Goal: Use online tool/utility: Use online tool/utility

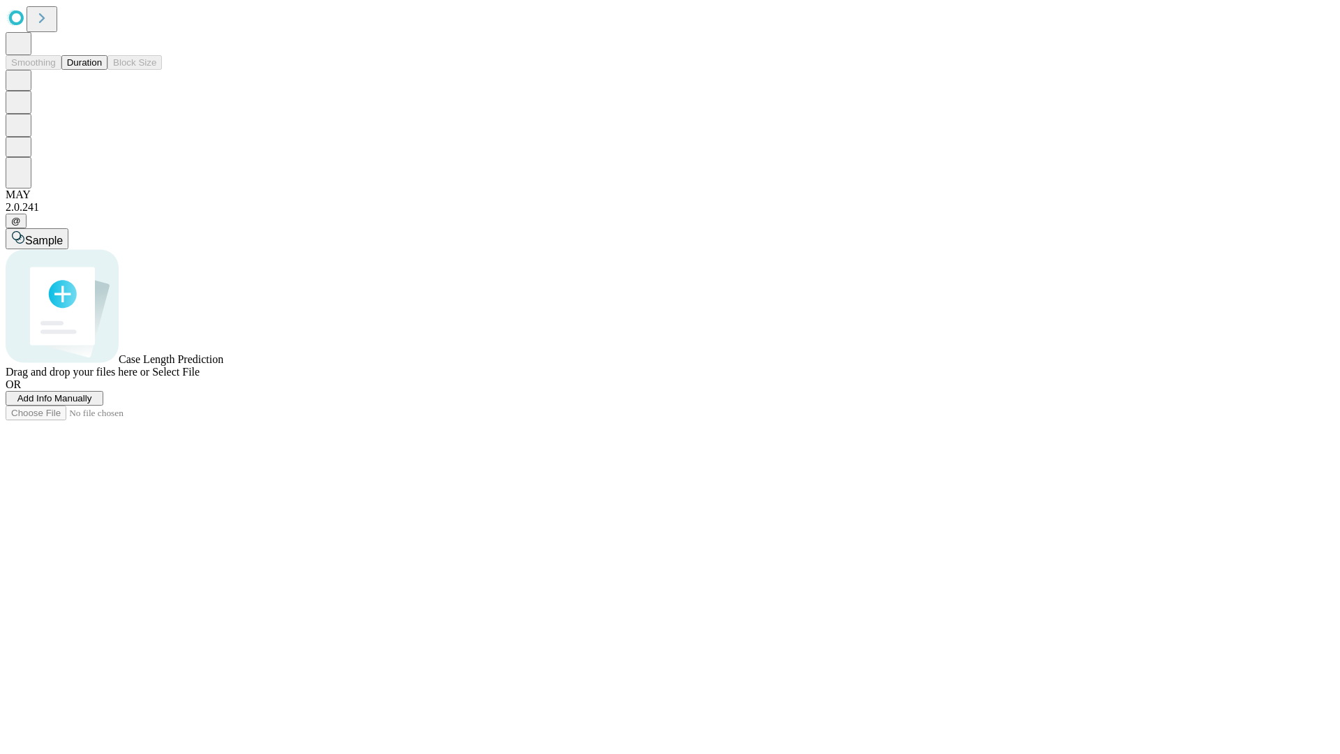
click at [102, 70] on button "Duration" at bounding box center [84, 62] width 46 height 15
click at [63, 234] on span "Sample" at bounding box center [44, 240] width 38 height 12
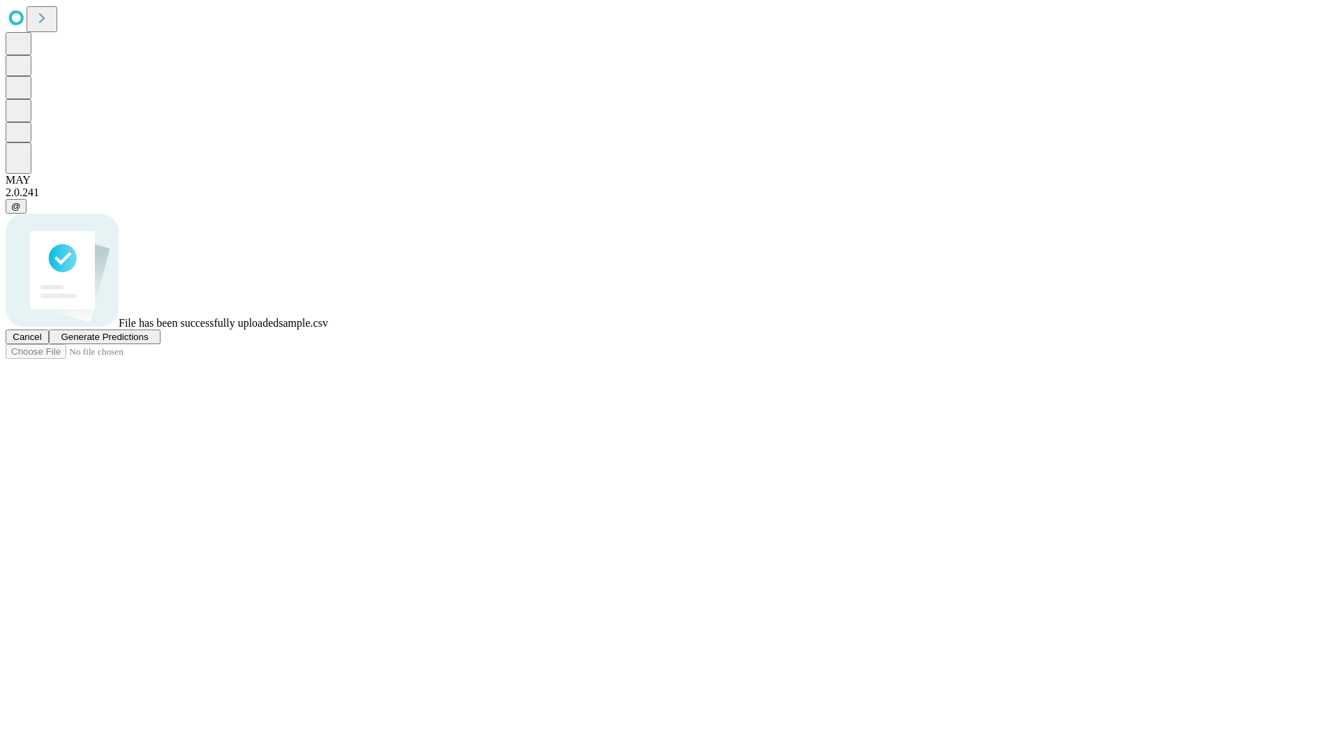
click at [148, 342] on span "Generate Predictions" at bounding box center [104, 336] width 87 height 10
